Goal: Task Accomplishment & Management: Complete application form

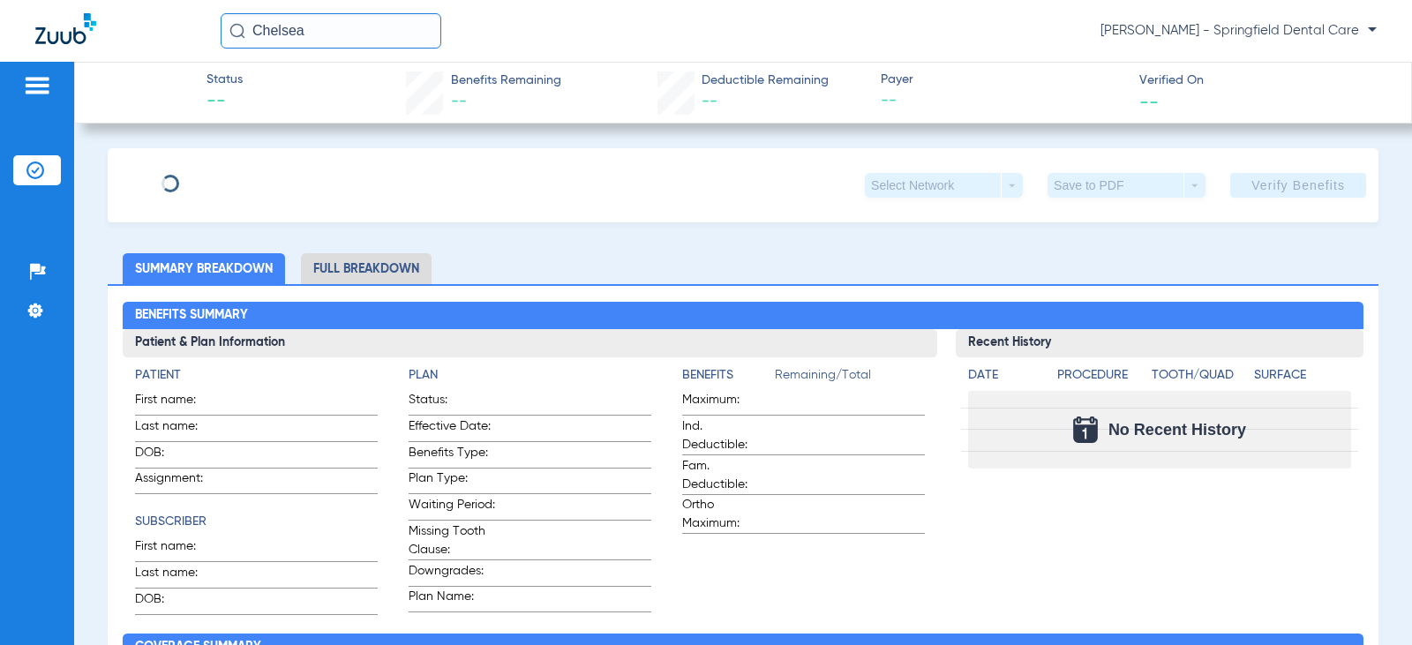
type input "Chelsea"
type input "Burg"
type input "[DATE]"
type input "EH100012876330"
type input "G000EH10"
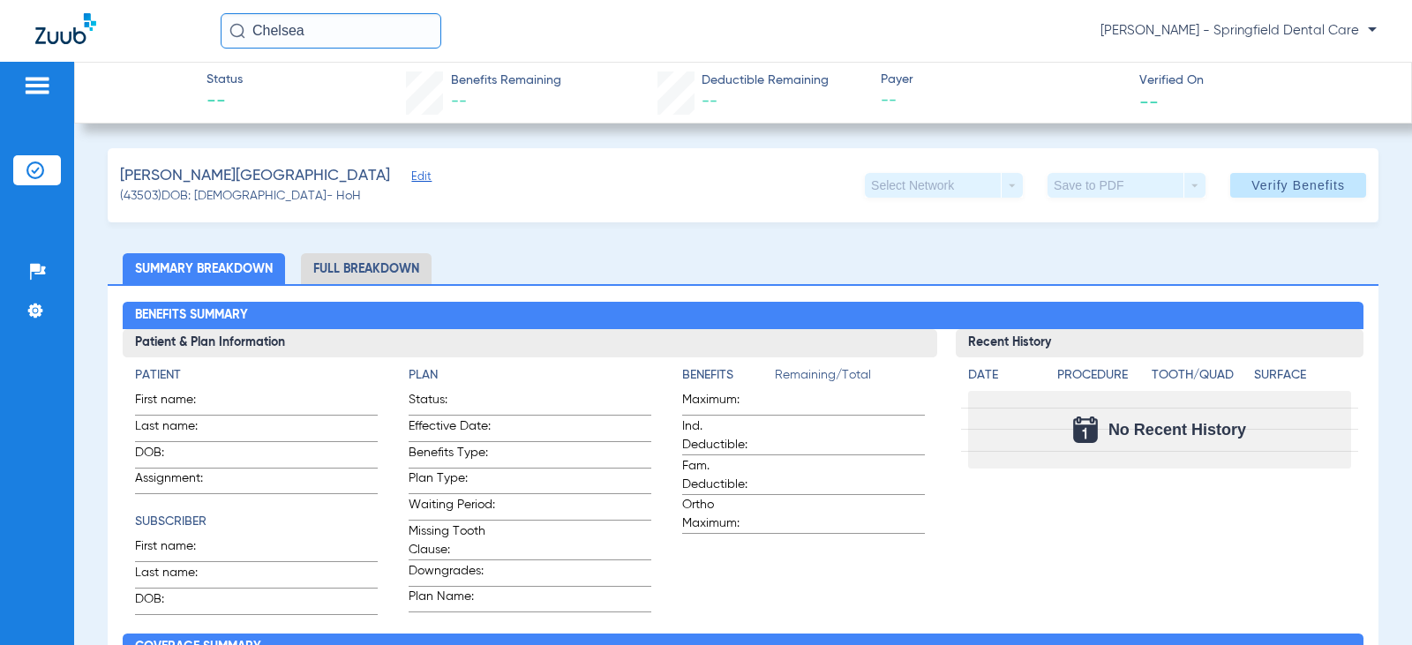
click at [411, 179] on span "Edit" at bounding box center [419, 178] width 16 height 17
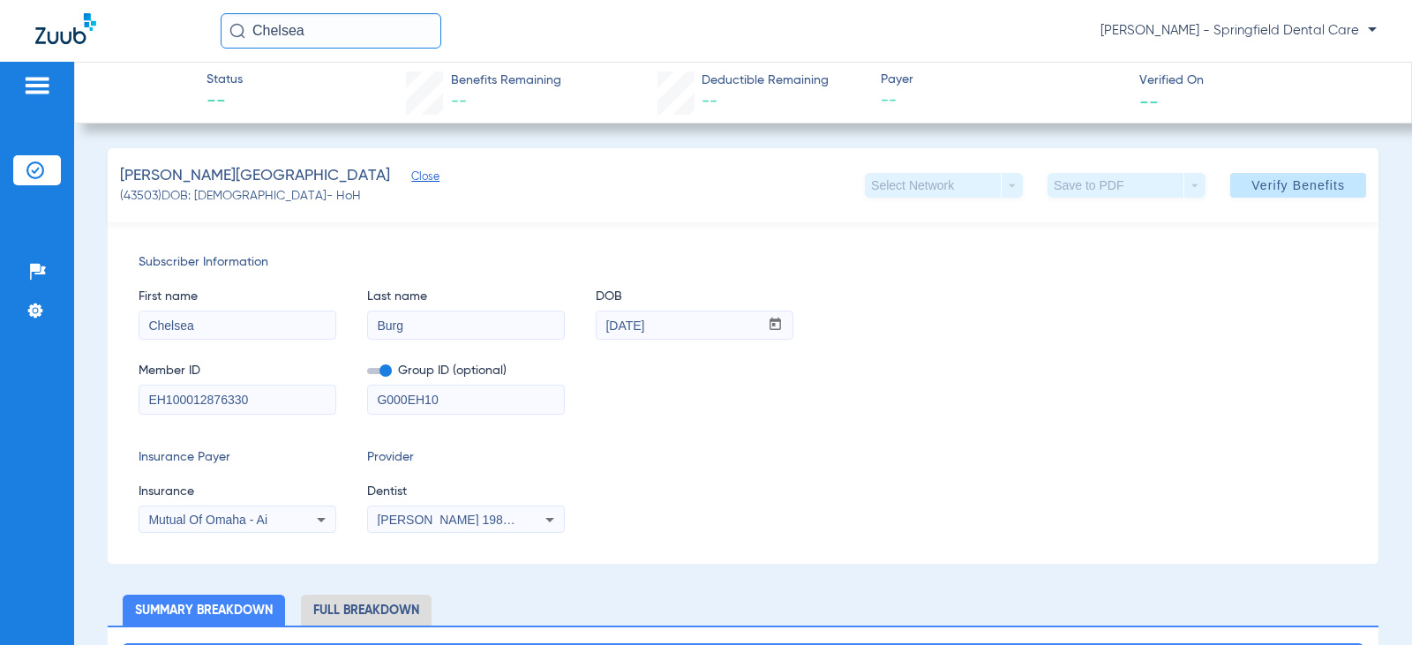
click at [524, 519] on div "[PERSON_NAME] 1982829420" at bounding box center [466, 519] width 196 height 21
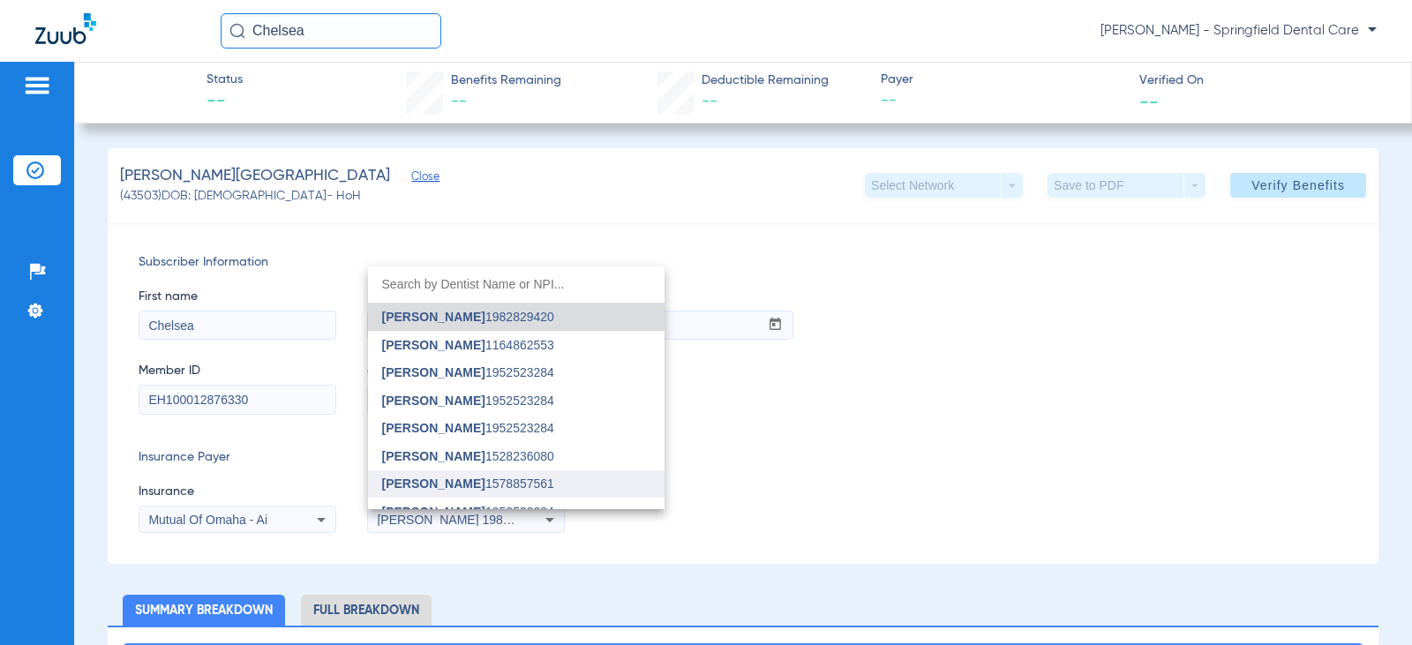
click at [514, 473] on mat-option "[PERSON_NAME] 1578857561" at bounding box center [516, 484] width 296 height 28
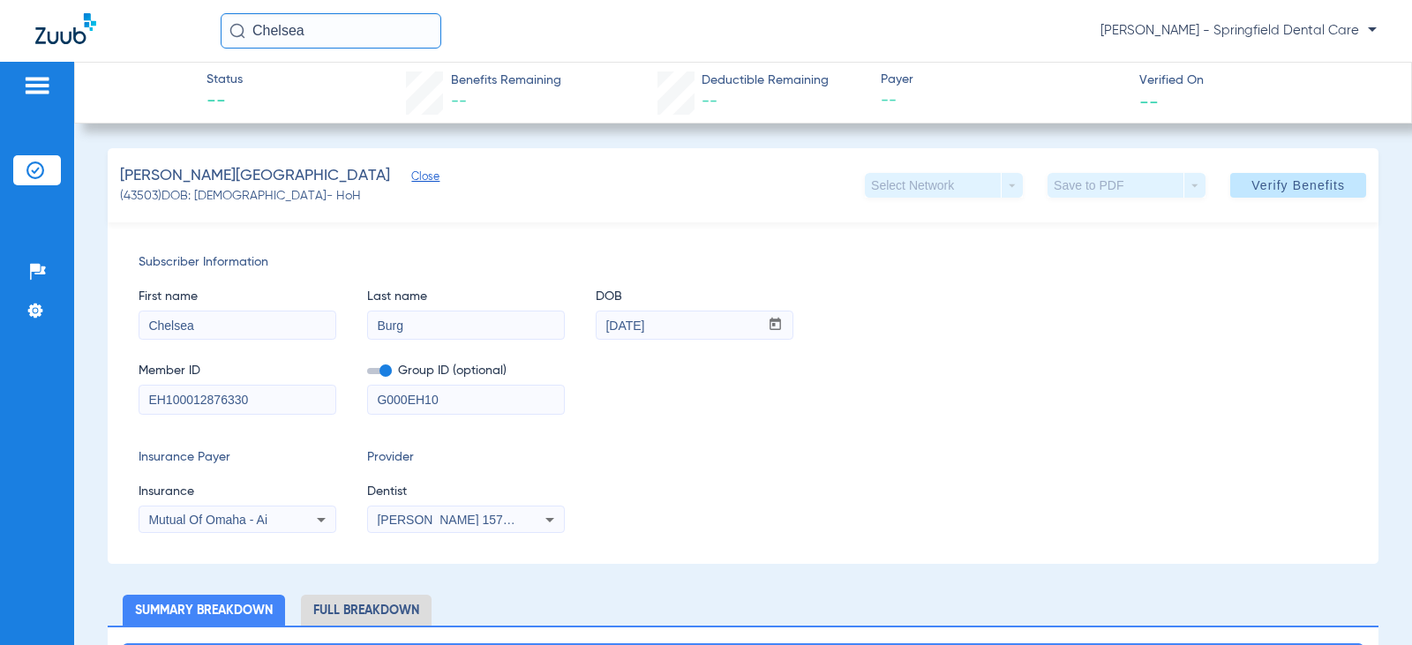
click at [765, 474] on div "Insurance Payer Insurance Mutual Of Omaha - Ai Provider Dentist [PERSON_NAME] 1…" at bounding box center [743, 490] width 1209 height 85
click at [1267, 183] on span "Verify Benefits" at bounding box center [1298, 185] width 94 height 14
click at [928, 319] on div "First name [PERSON_NAME] Last name [PERSON_NAME] DOB mm / dd / yyyy [DATE]" at bounding box center [743, 306] width 1209 height 68
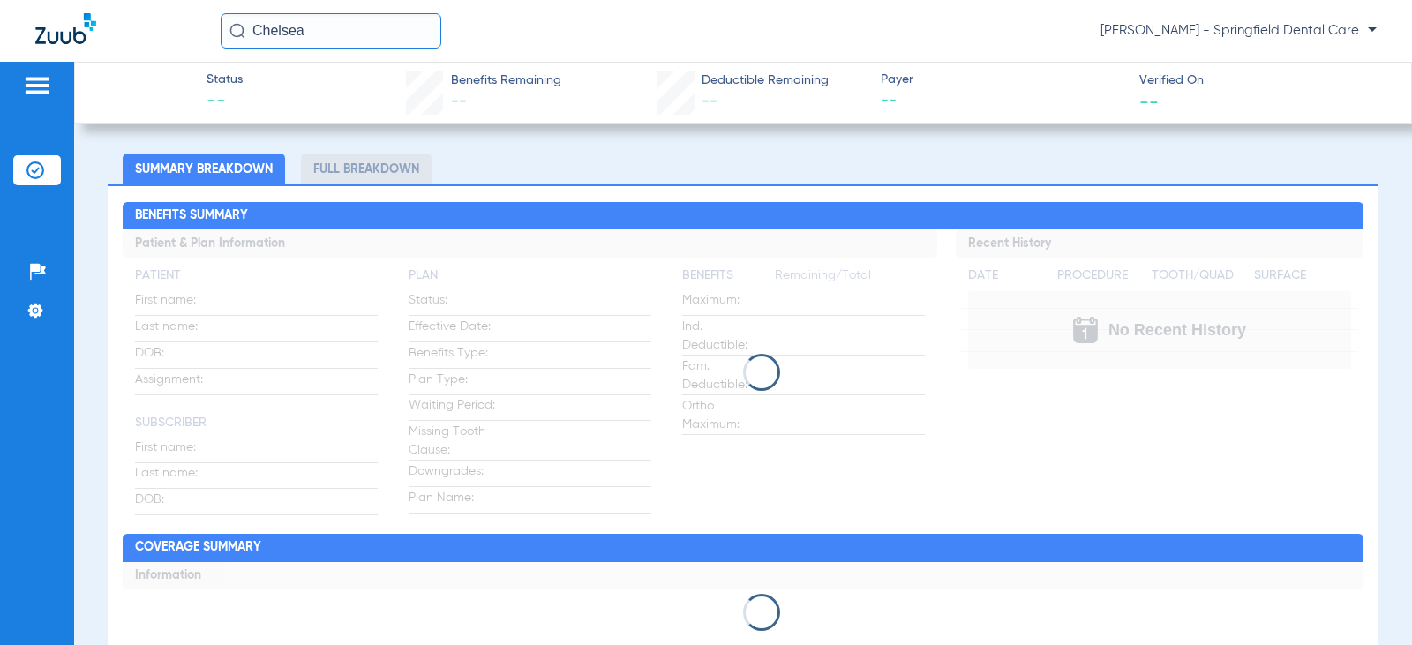
scroll to position [529, 0]
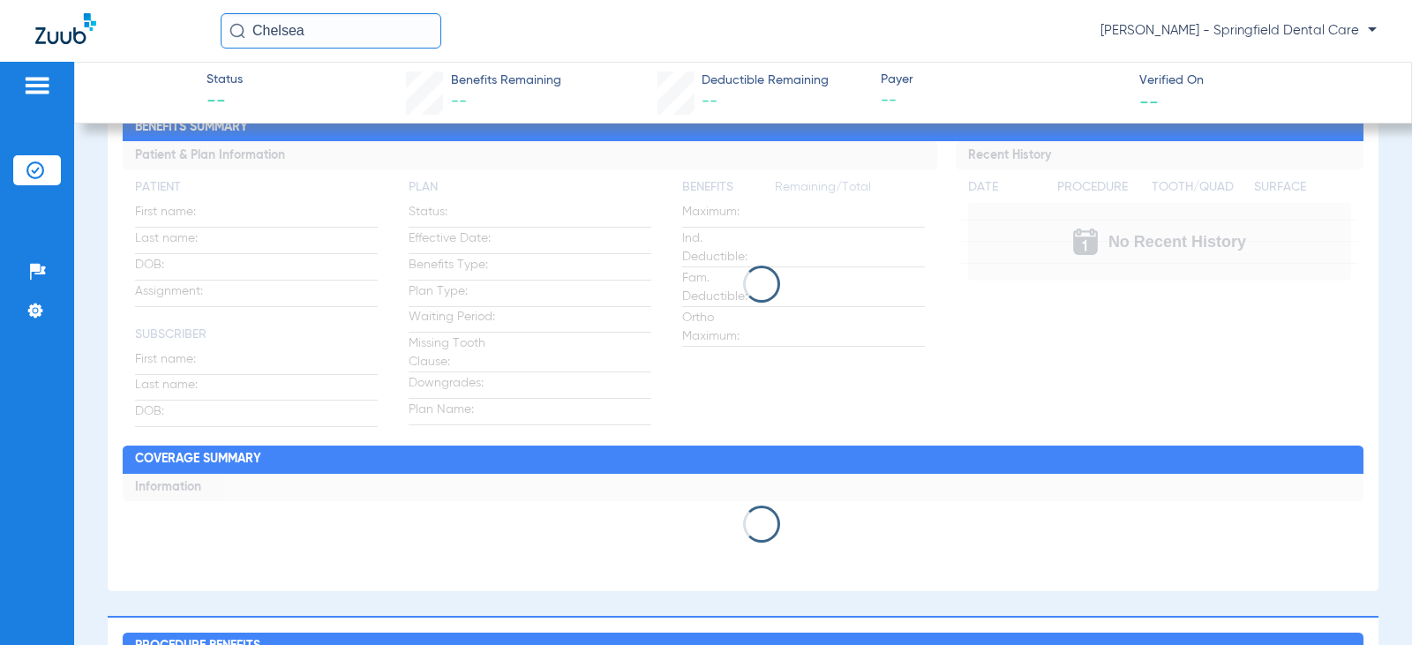
click at [654, 470] on h2 "Coverage Summary" at bounding box center [743, 460] width 1240 height 28
